Goal: Information Seeking & Learning: Learn about a topic

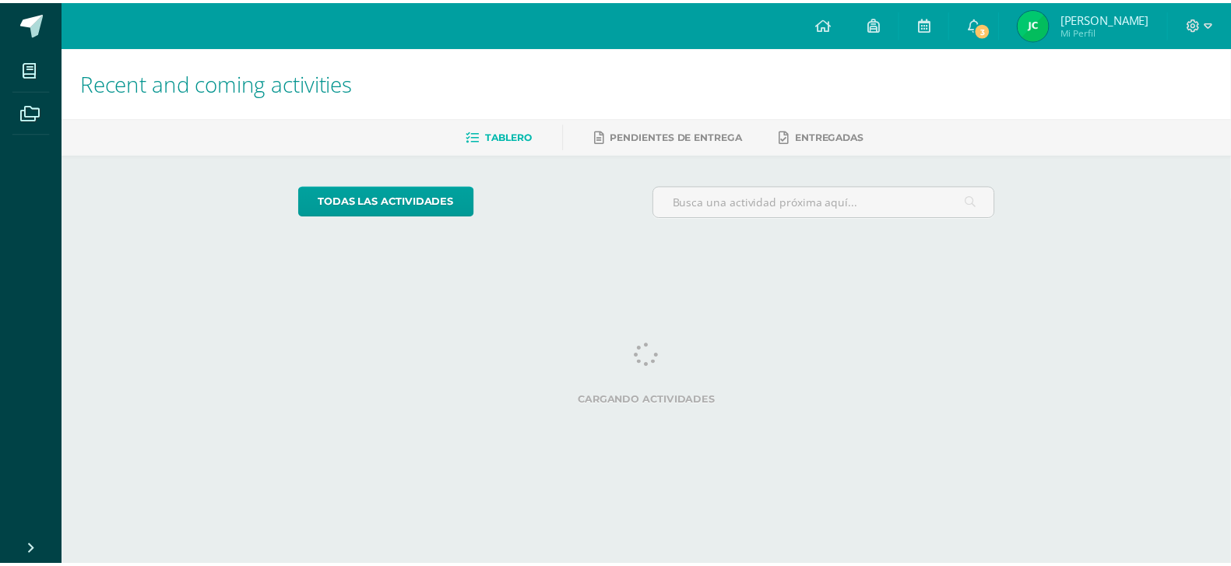
scroll to position [0, 6]
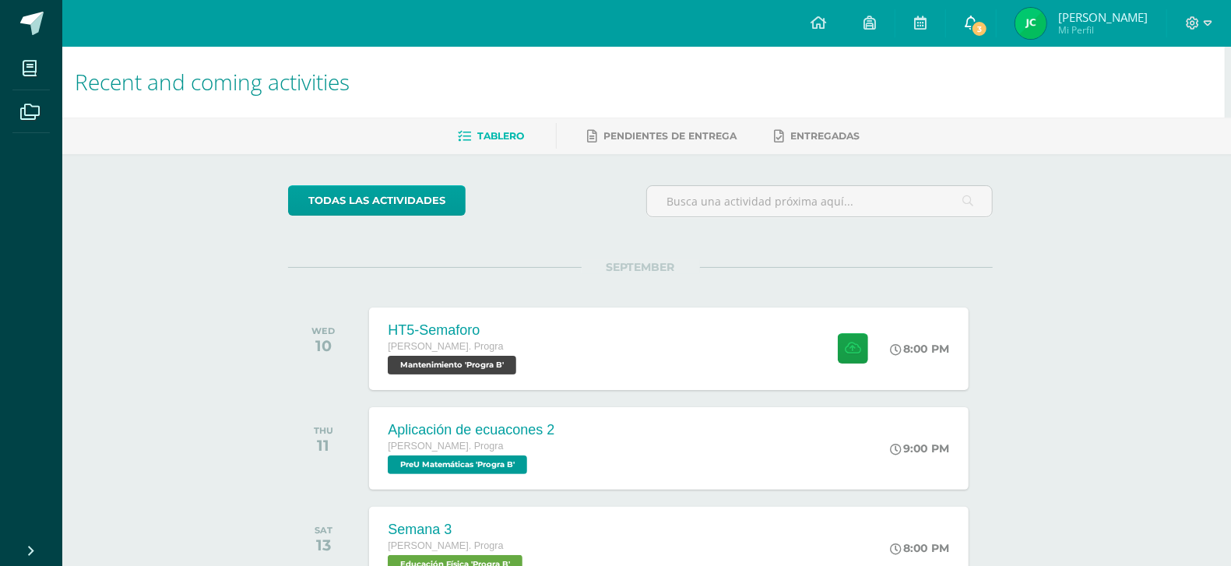
click at [996, 10] on link "3" at bounding box center [971, 23] width 50 height 47
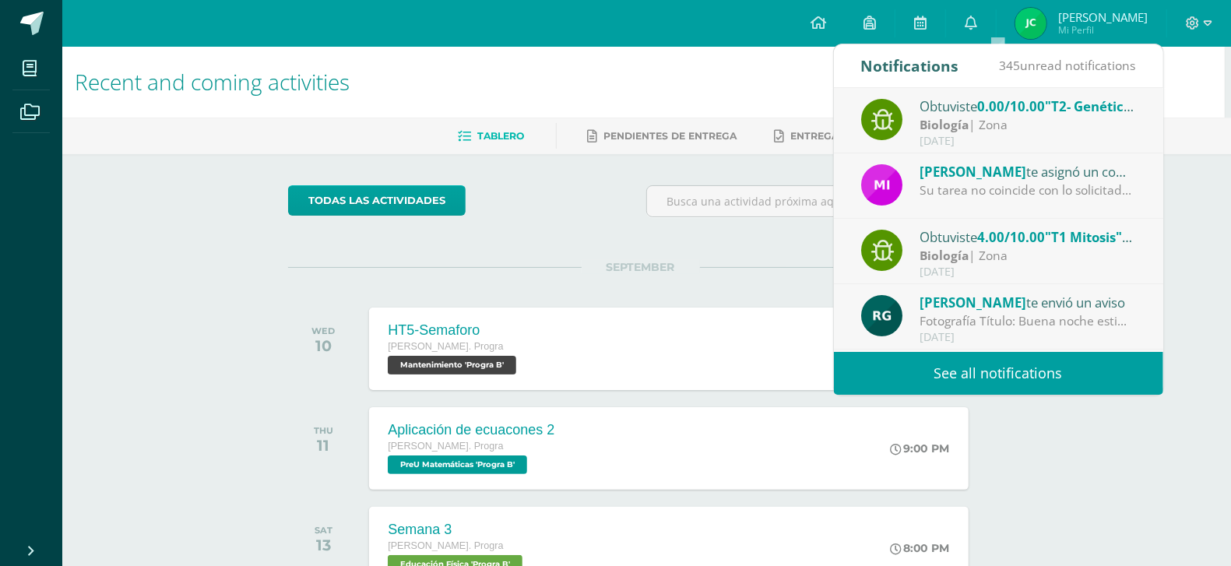
click at [1046, 173] on div "Mirna Sajché te asignó un comentario en 'T1 Mitosis' para 'Biología'" at bounding box center [1028, 171] width 216 height 20
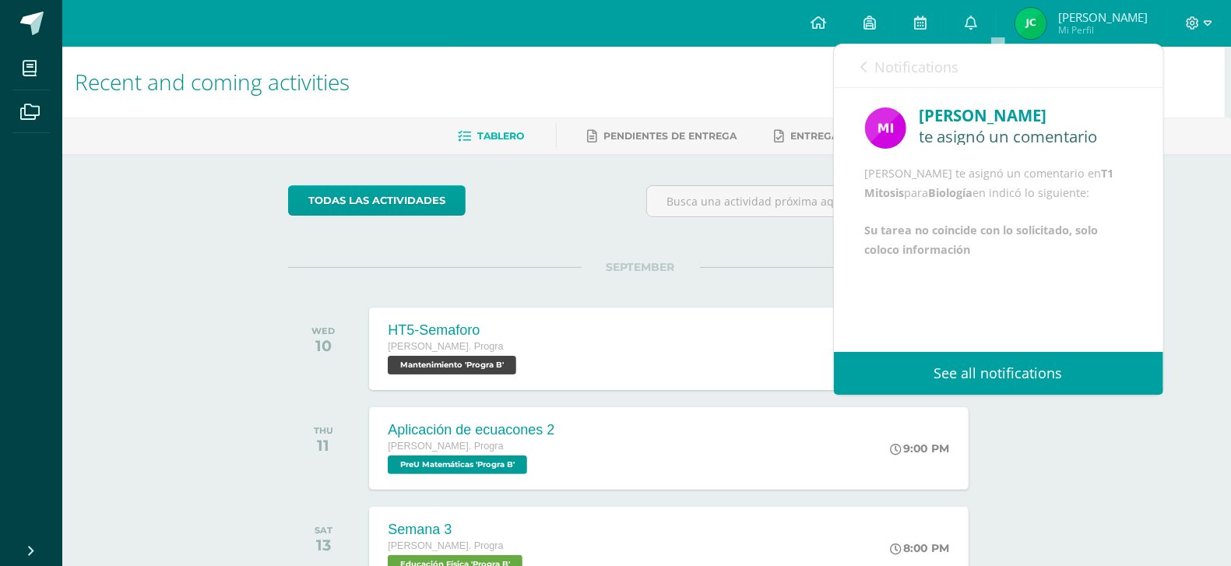
scroll to position [0, 0]
click at [872, 68] on link "Notifications" at bounding box center [910, 66] width 98 height 44
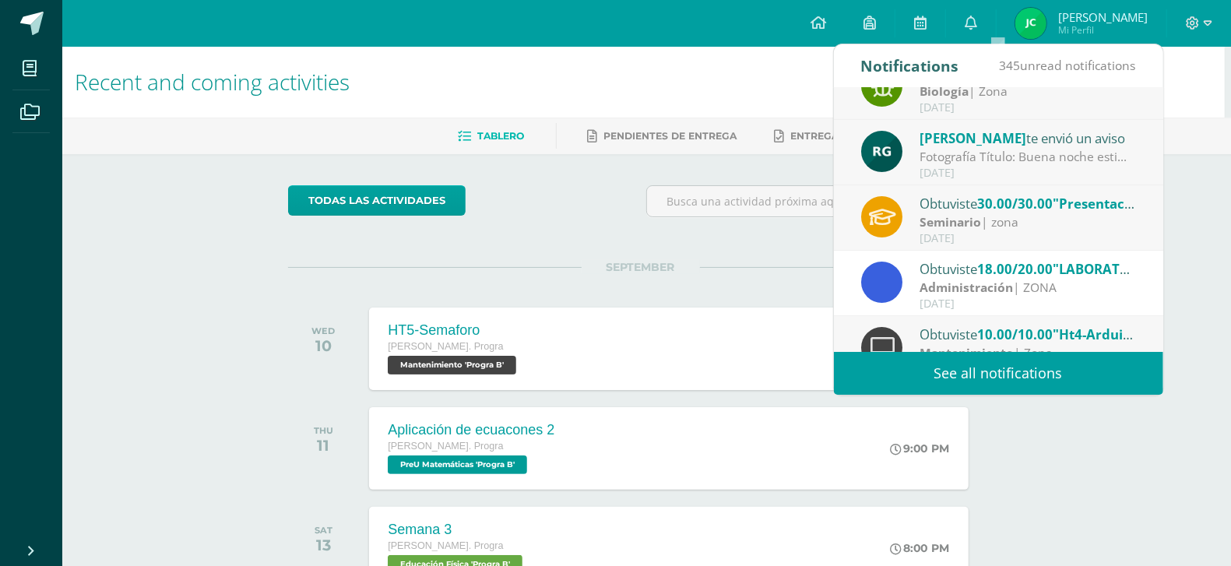
scroll to position [174, 0]
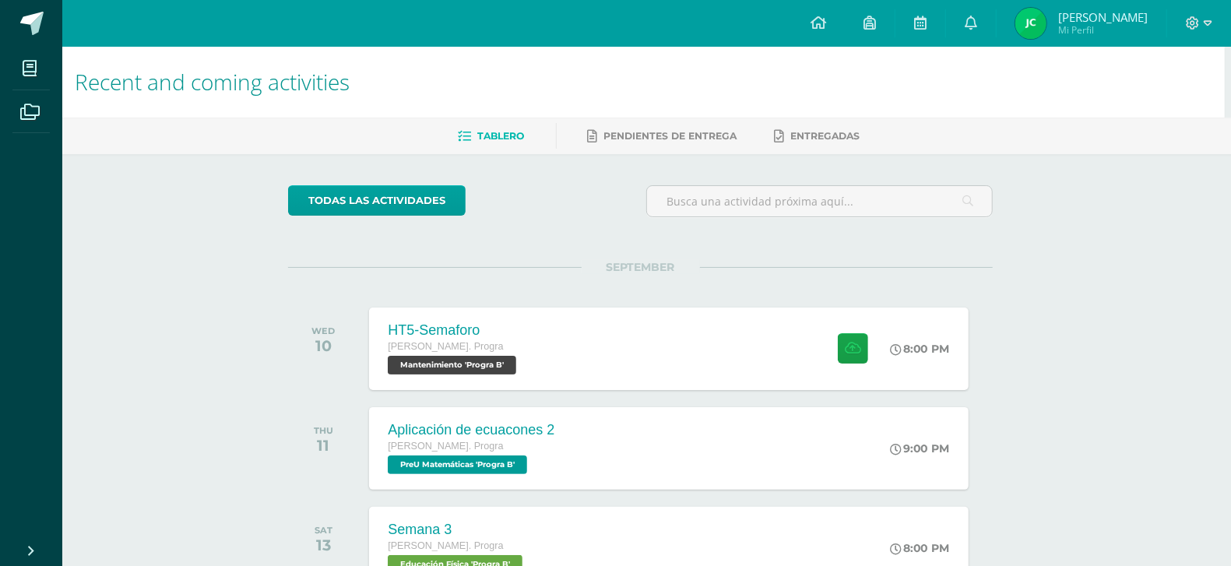
click at [1082, 449] on div "Recent and coming activities Tablero Pendientes de entrega Entregadas todas las…" at bounding box center [640, 517] width 1169 height 940
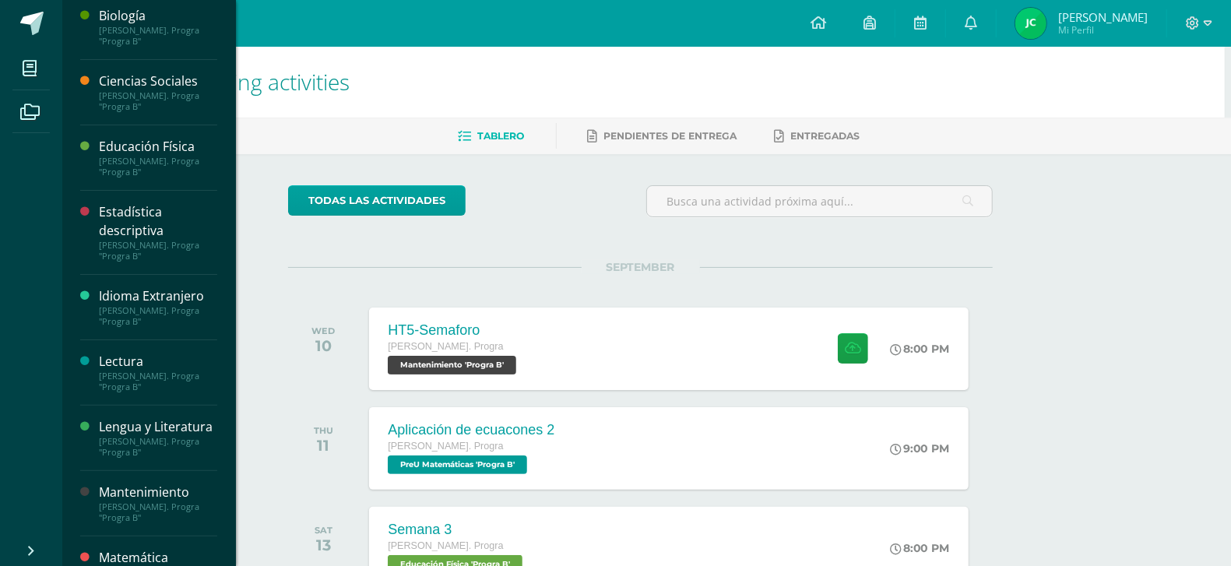
scroll to position [72, 0]
drag, startPoint x: 147, startPoint y: 288, endPoint x: 106, endPoint y: 291, distance: 41.4
click at [106, 291] on div "Idioma Extranjero" at bounding box center [158, 295] width 118 height 18
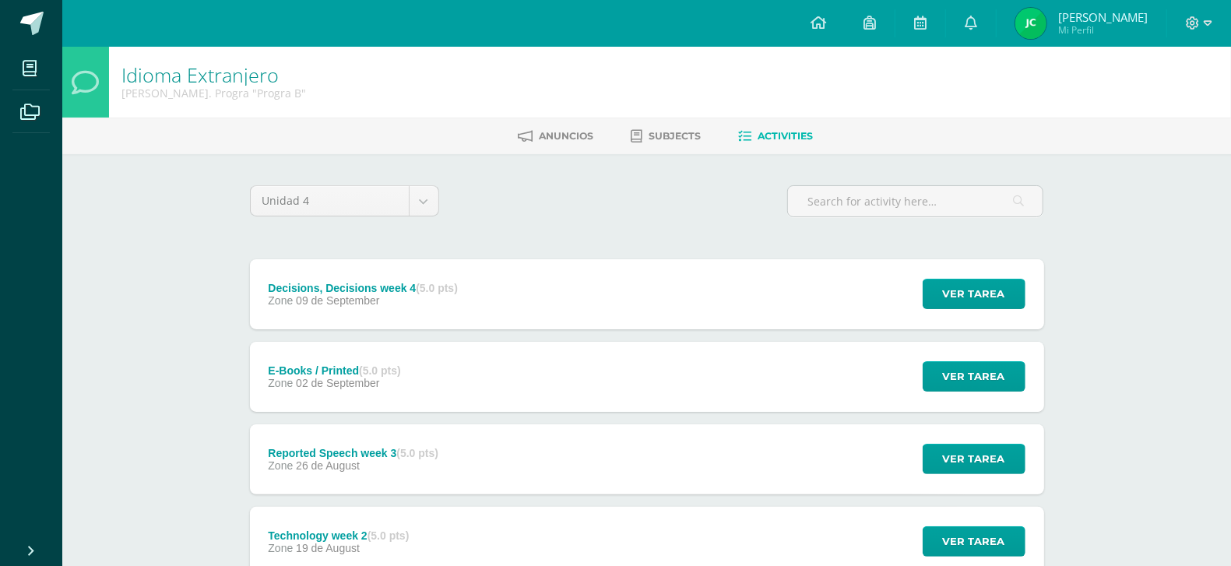
click at [1007, 312] on div "Ver tarea" at bounding box center [971, 294] width 145 height 70
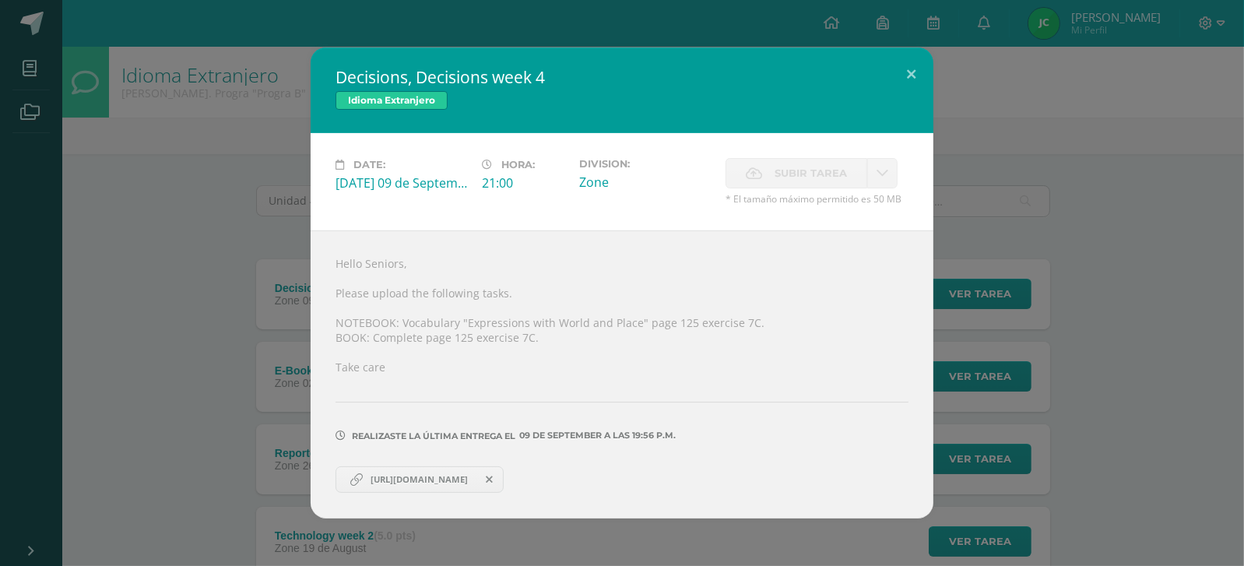
click at [421, 481] on span "https://docs.google.com/document/d/1X8Sw9hrcurFYrzGeIrvnIm4wr_UT1AYx_PJozkV0CI8…" at bounding box center [419, 479] width 113 height 12
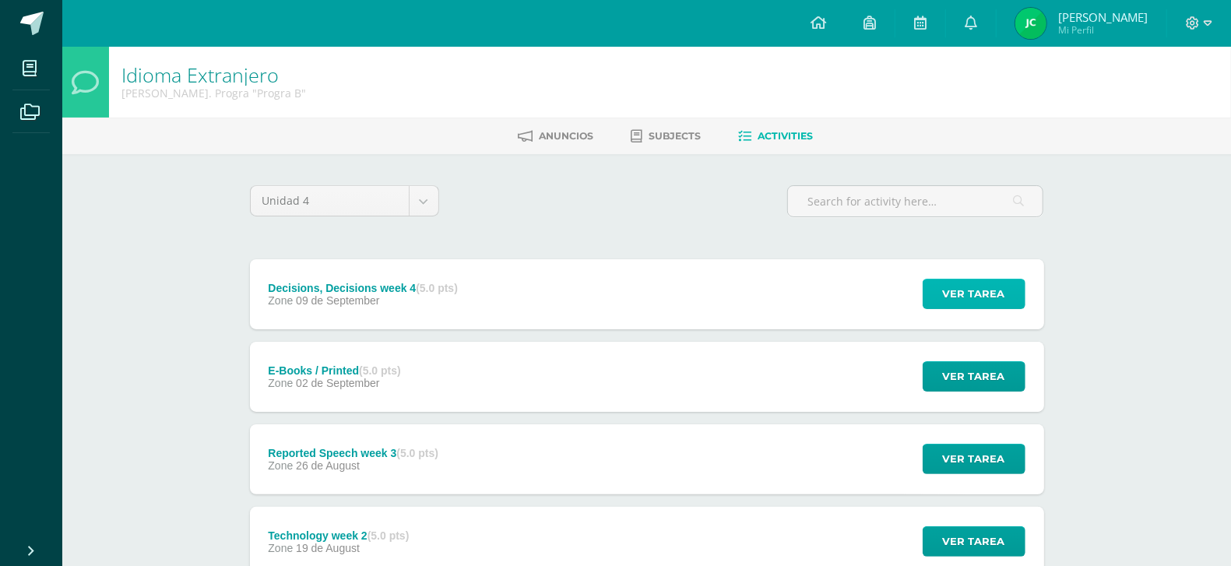
click at [984, 297] on span "Ver tarea" at bounding box center [974, 294] width 62 height 29
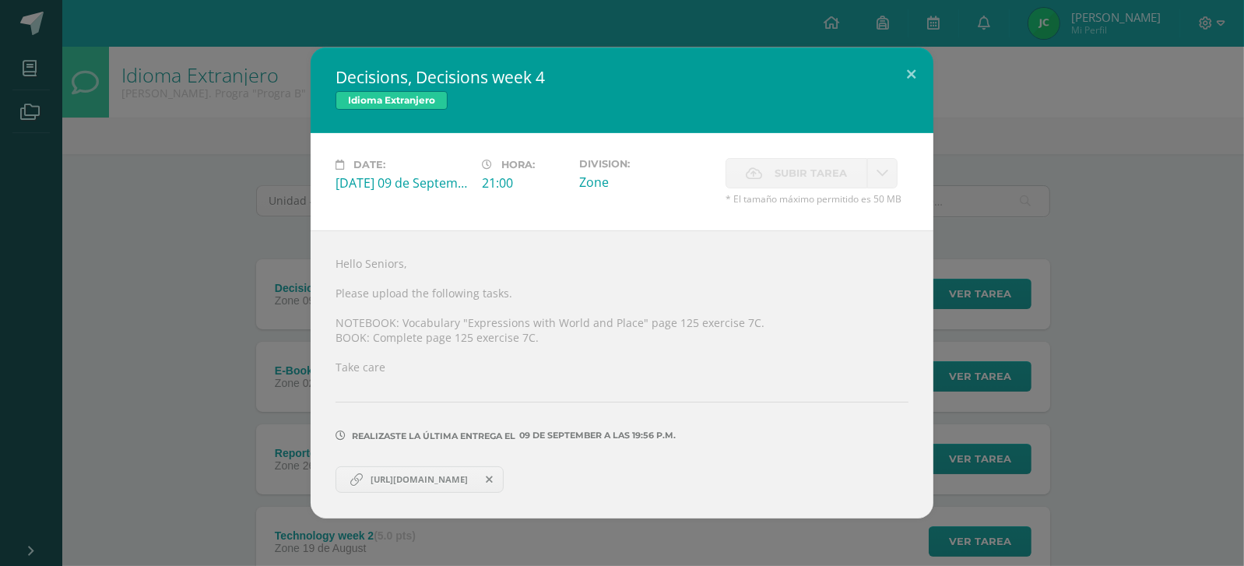
click at [393, 479] on span "[URL][DOMAIN_NAME]" at bounding box center [419, 479] width 113 height 12
click at [178, 167] on div "Decisions, Decisions week 4 Idioma Extranjero Date: Tuesday 09 de September Hor…" at bounding box center [622, 283] width 1232 height 470
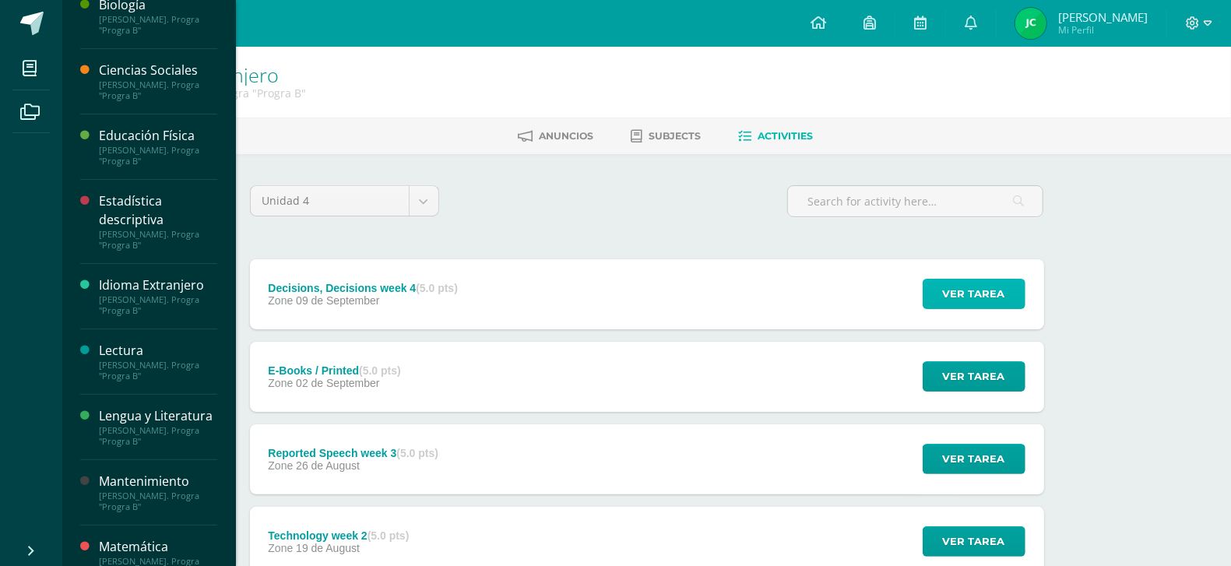
scroll to position [83, 0]
click at [24, 70] on icon at bounding box center [30, 69] width 14 height 16
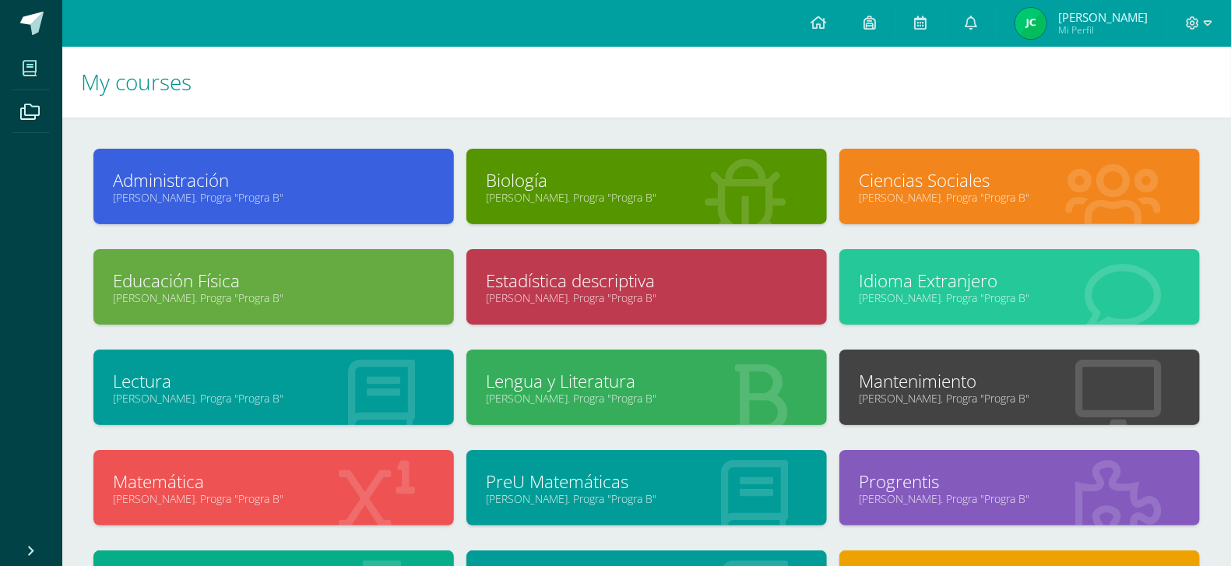
click at [627, 199] on link "[PERSON_NAME]. Progra "Progra B"" at bounding box center [647, 197] width 322 height 15
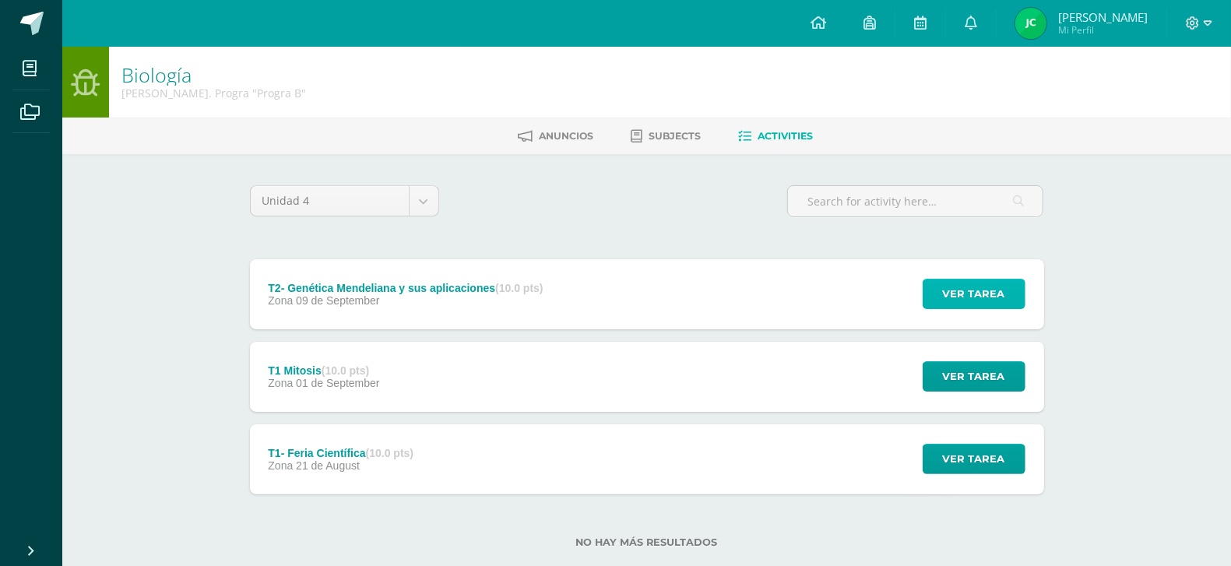
click at [977, 304] on span "Ver tarea" at bounding box center [974, 294] width 62 height 29
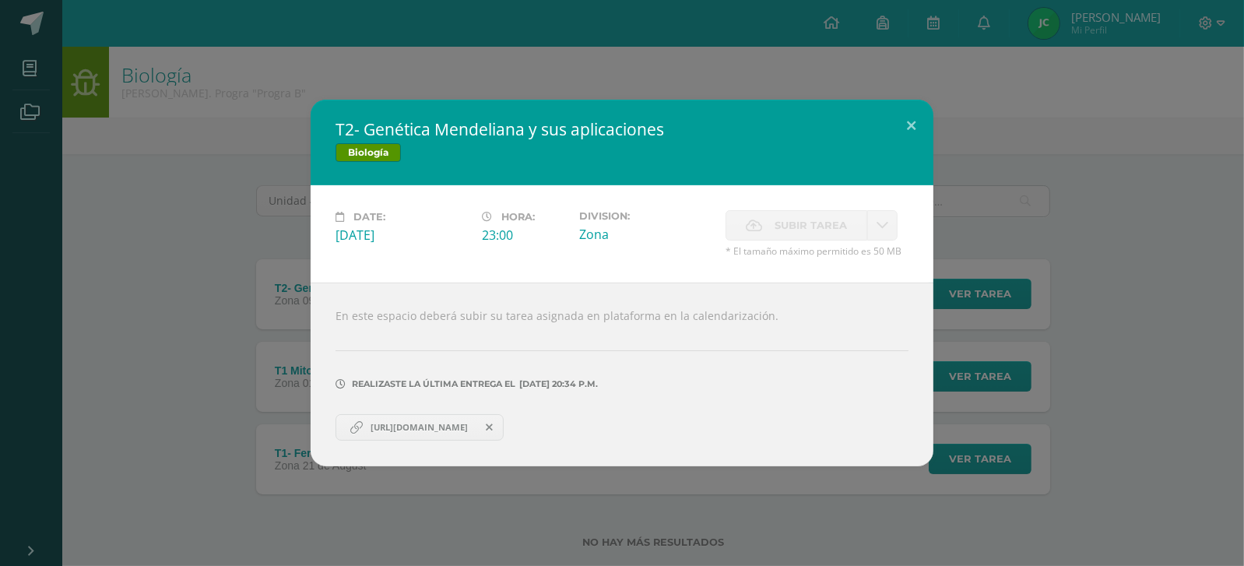
click at [1095, 21] on div "T2- Genética Mendeliana y sus aplicaciones Biología Date: [DATE] Hora: 23:00 Di…" at bounding box center [622, 283] width 1244 height 566
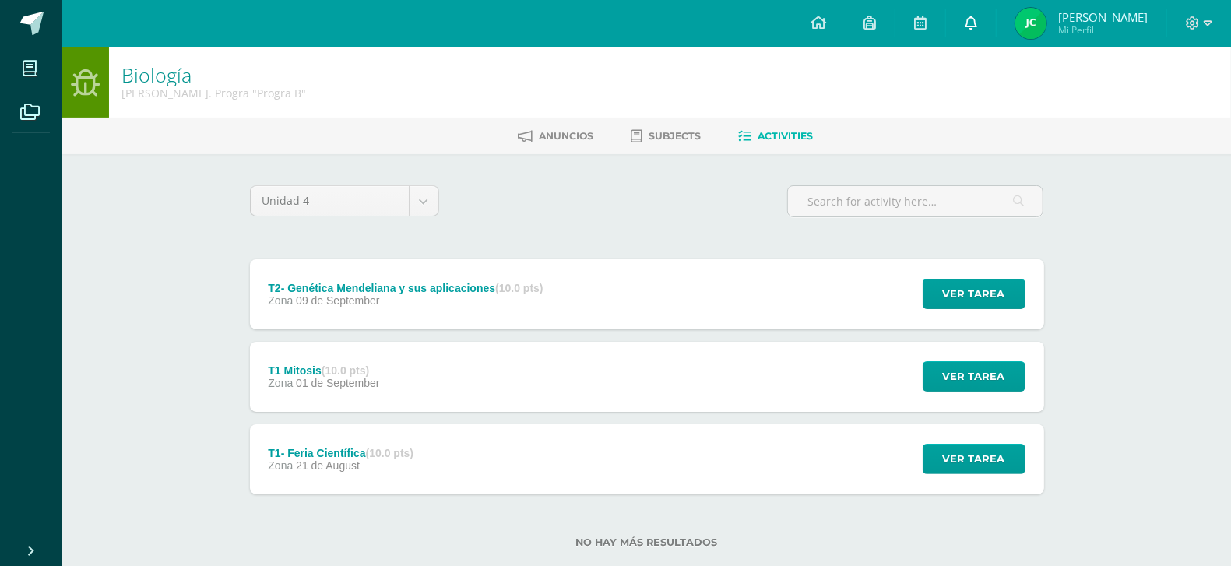
click at [977, 29] on icon at bounding box center [971, 23] width 12 height 14
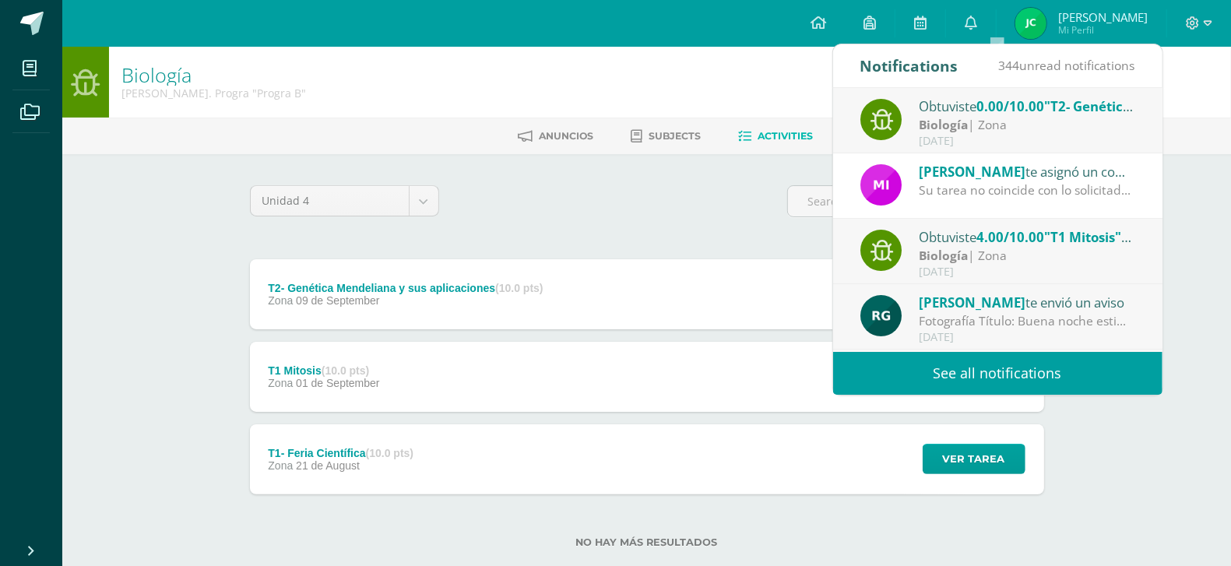
click at [1038, 135] on div "[DATE]" at bounding box center [1027, 141] width 216 height 13
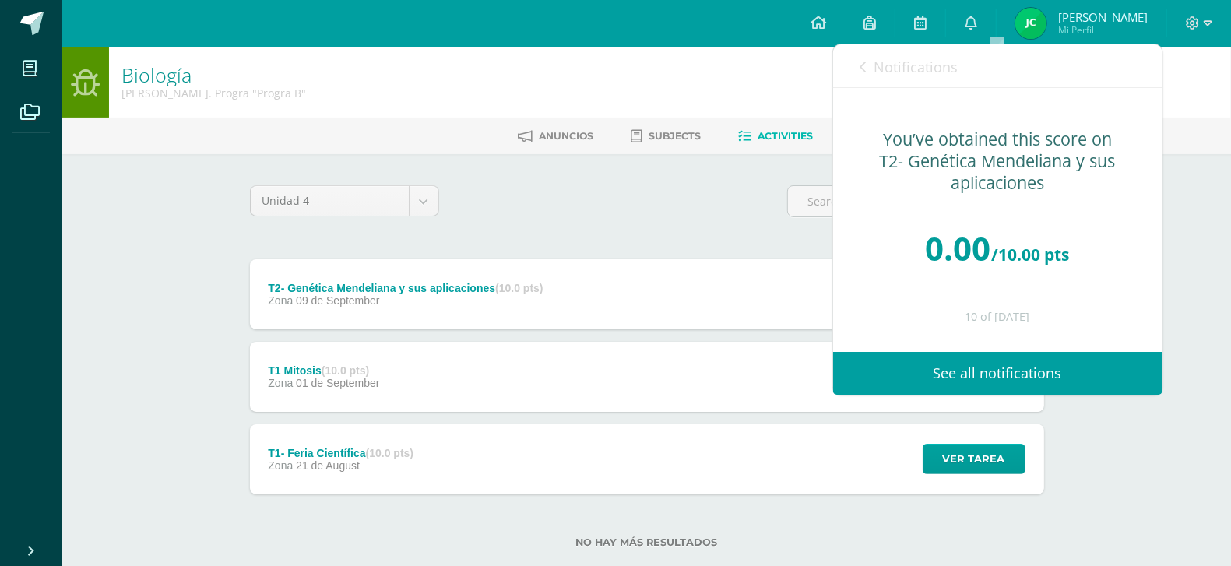
click at [871, 74] on link "Notifications" at bounding box center [910, 66] width 98 height 44
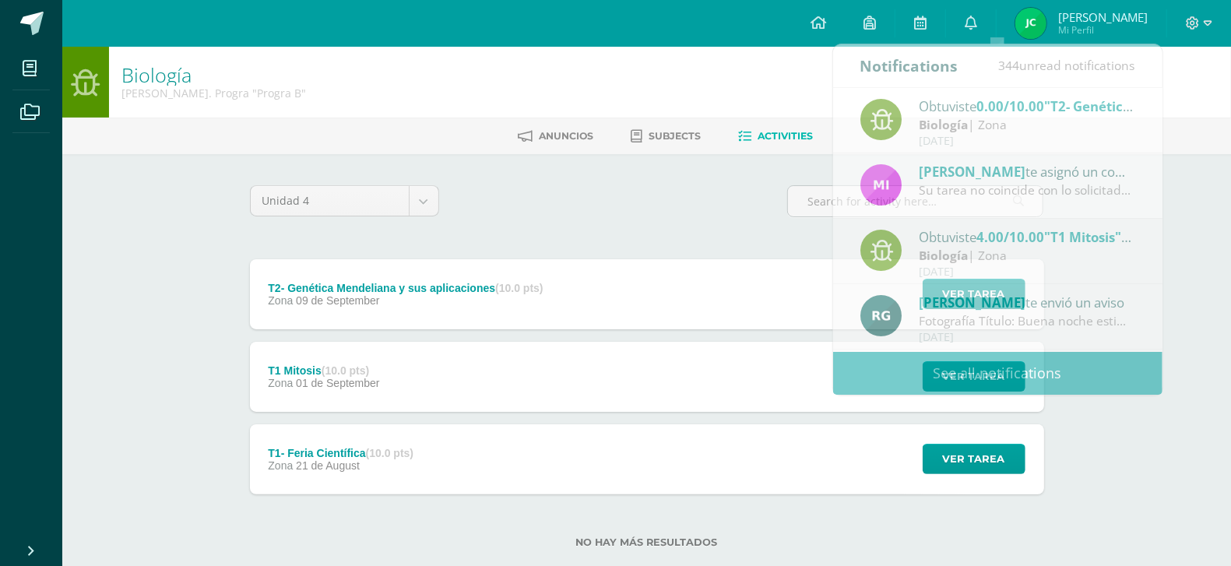
click at [632, 228] on div "Unidad 4 Unidad 1 Unidad 2 Unidad 3 Unidad 4" at bounding box center [647, 207] width 807 height 44
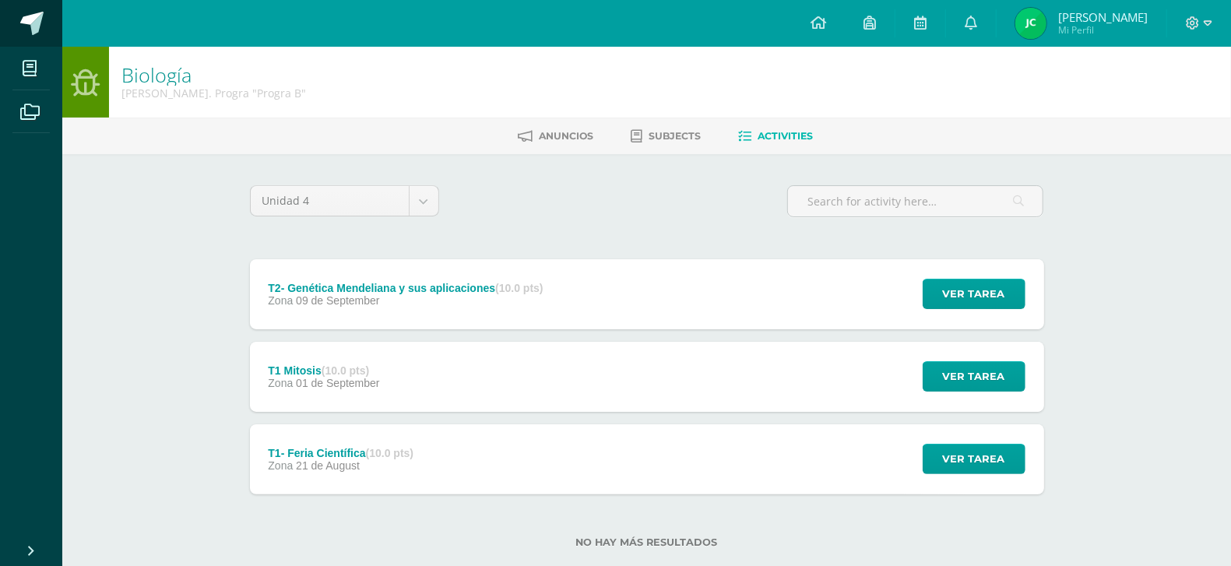
click at [37, 20] on span at bounding box center [31, 23] width 23 height 23
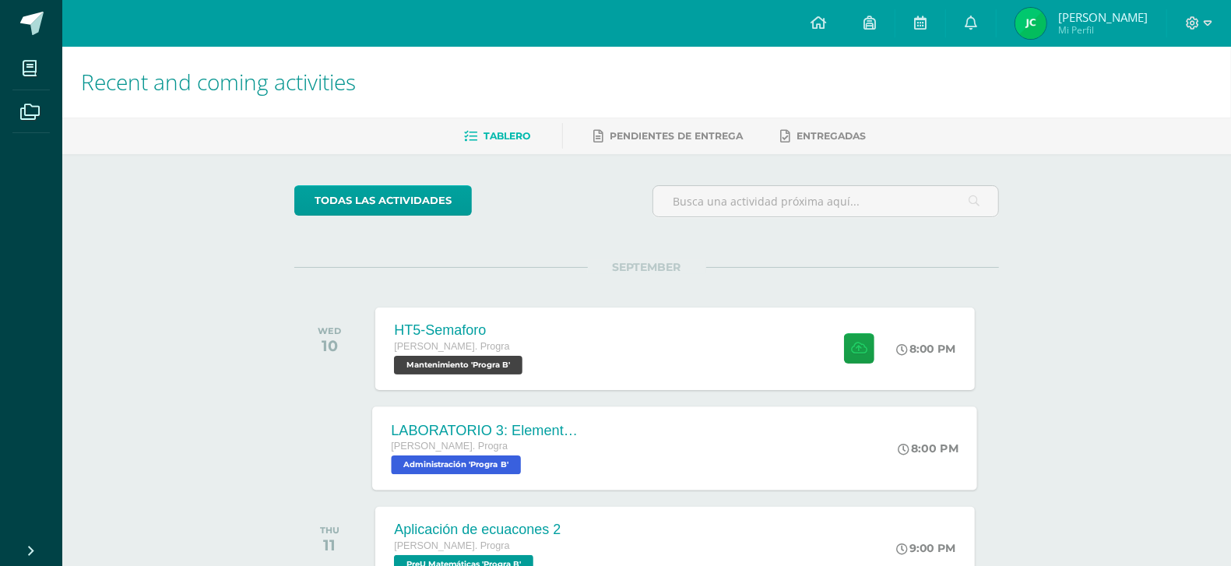
click at [614, 455] on div "LABORATORIO 3: Elementos del aprendizaje. [PERSON_NAME]. Progra Administración …" at bounding box center [675, 448] width 605 height 83
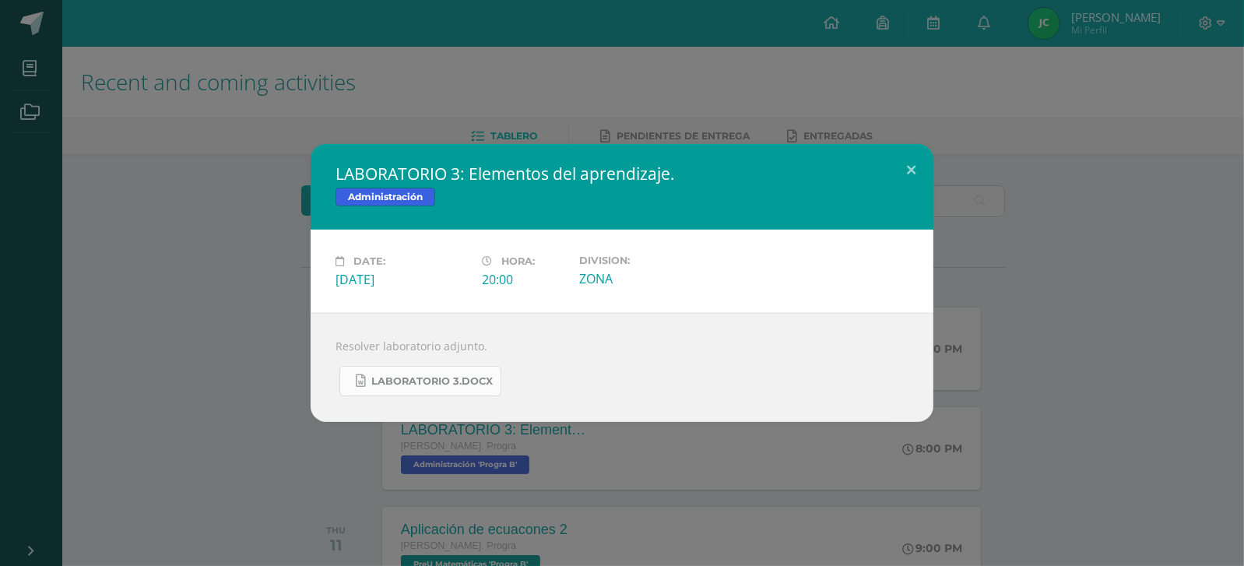
click at [456, 378] on span "LABORATORIO 3.docx" at bounding box center [431, 381] width 121 height 12
click at [1036, 55] on div "LABORATORIO 3: Elementos del aprendizaje. Administración Date: [DATE] Hora: 20:…" at bounding box center [622, 283] width 1244 height 566
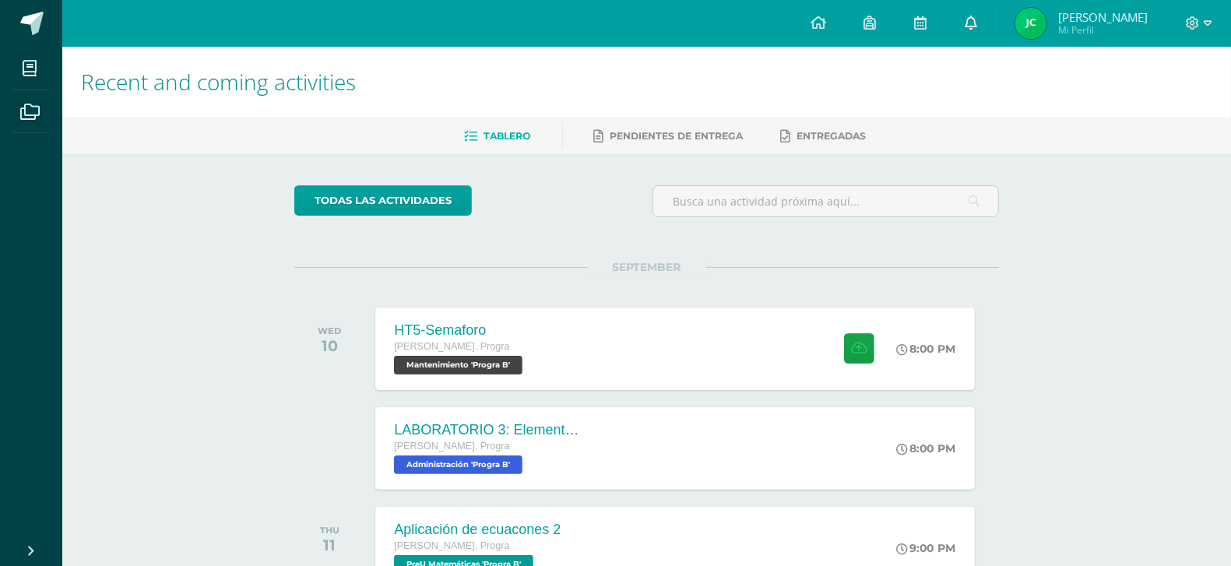
click at [977, 25] on icon at bounding box center [971, 23] width 12 height 14
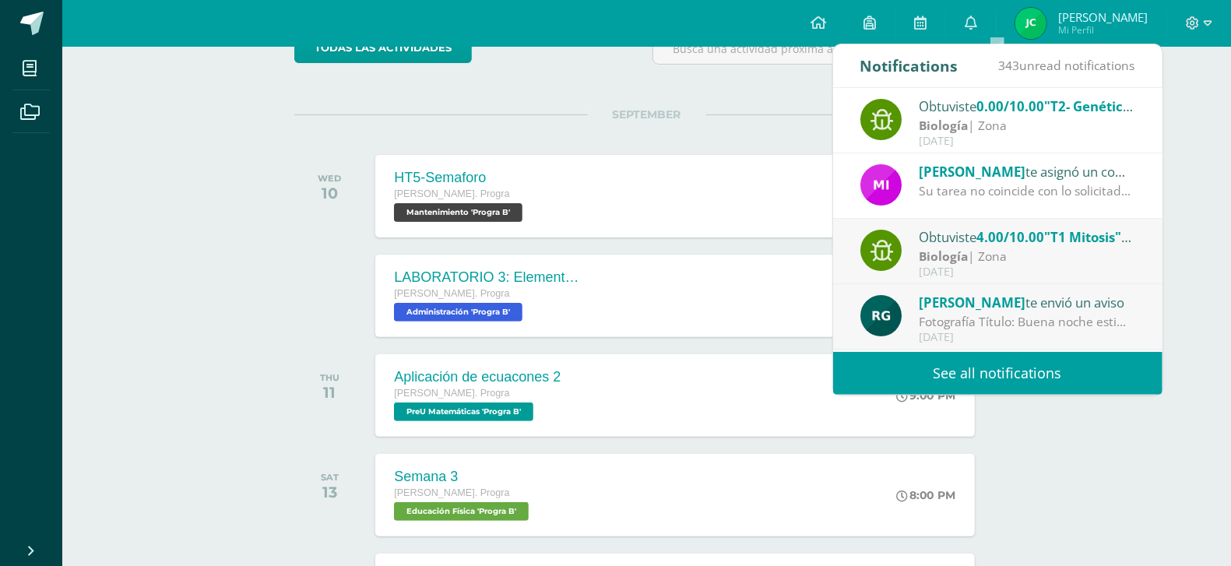
scroll to position [14, 0]
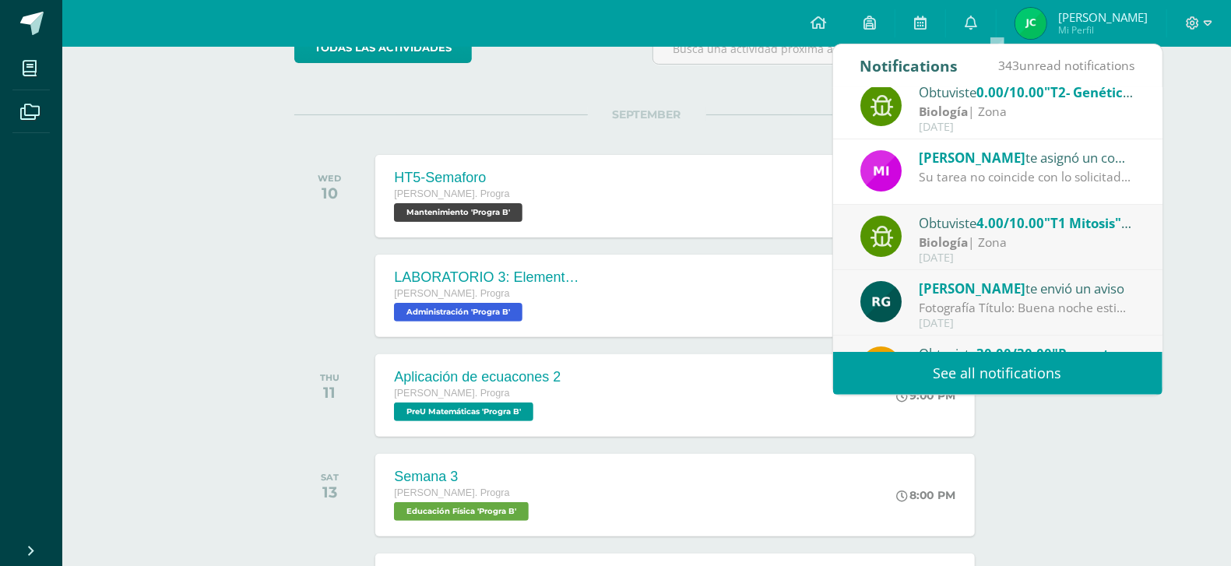
click at [968, 380] on link "See all notifications" at bounding box center [997, 373] width 329 height 43
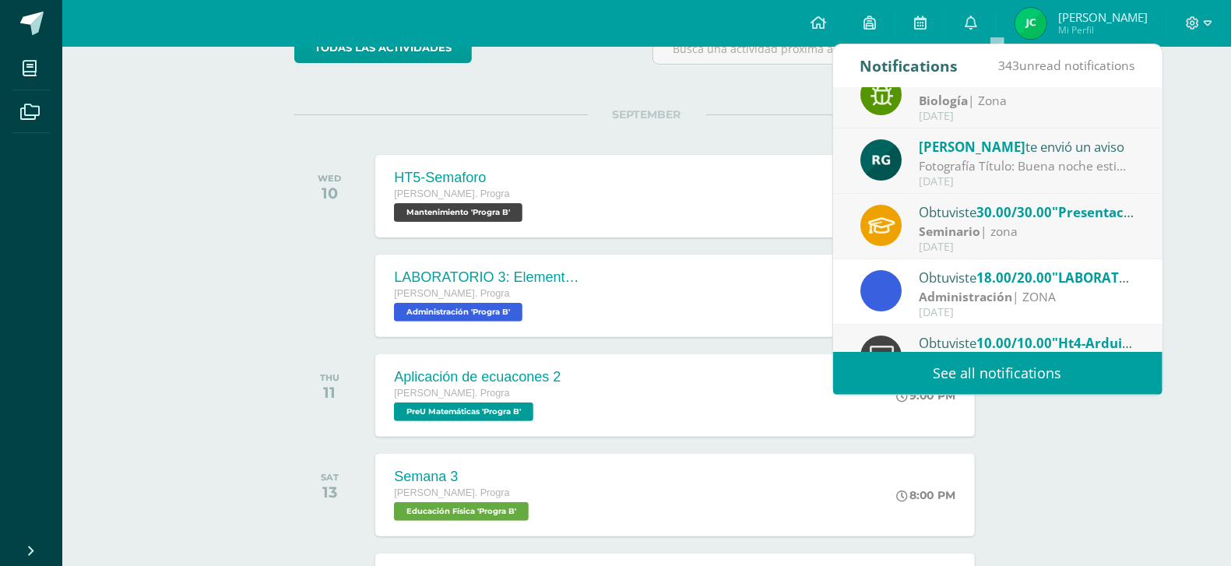
scroll to position [156, 0]
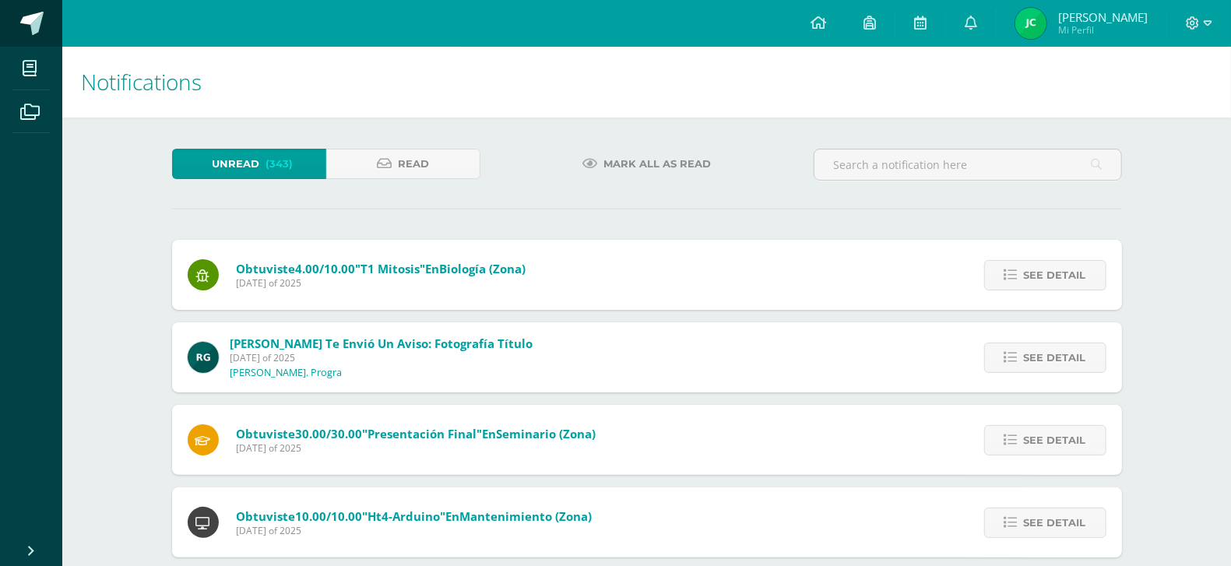
click at [34, 24] on span at bounding box center [31, 23] width 23 height 23
